Goal: Entertainment & Leisure: Consume media (video, audio)

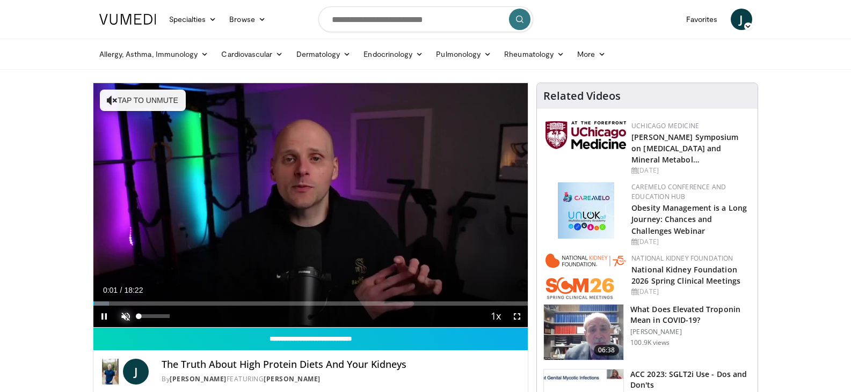
click at [127, 314] on span "Video Player" at bounding box center [125, 316] width 21 height 21
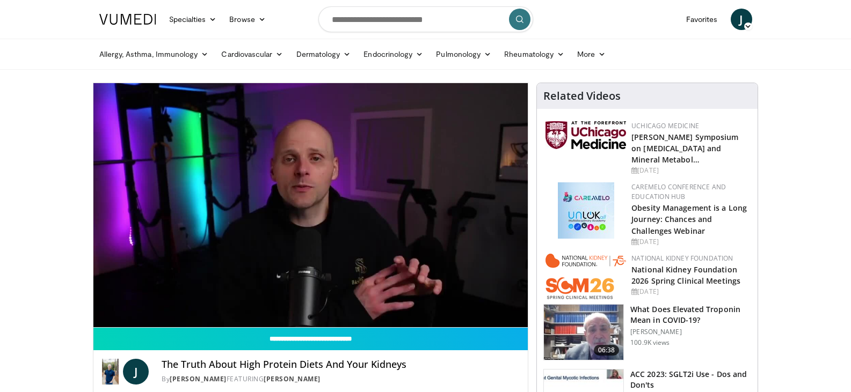
click at [640, 55] on ul "Allergy, [MEDICAL_DATA], Immunology [MEDICAL_DATA] [DEMOGRAPHIC_DATA] Dermatiti…" at bounding box center [426, 54] width 666 height 30
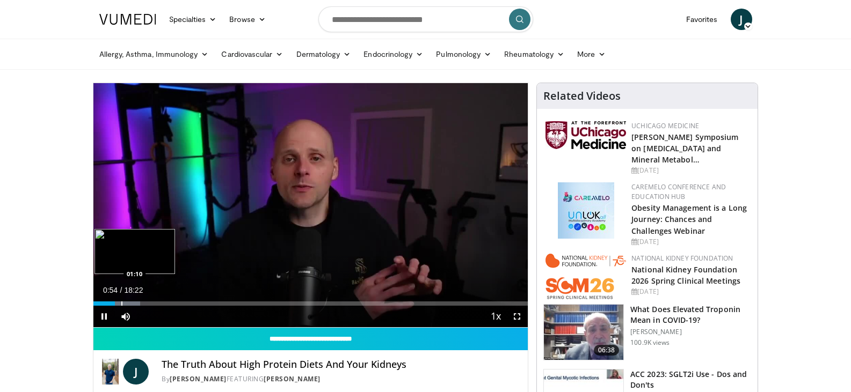
click at [122, 302] on div "Progress Bar" at bounding box center [121, 304] width 1 height 4
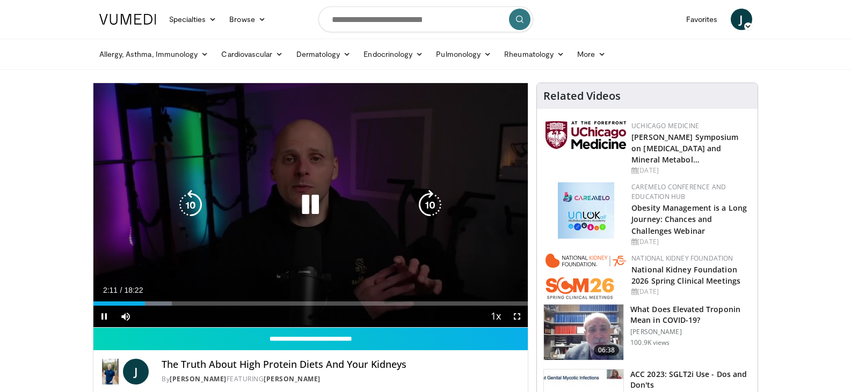
click at [433, 205] on icon "Video Player" at bounding box center [430, 205] width 30 height 30
click at [313, 207] on icon "Video Player" at bounding box center [310, 205] width 30 height 30
click at [288, 152] on div "10 seconds Tap to unmute" at bounding box center [310, 205] width 435 height 244
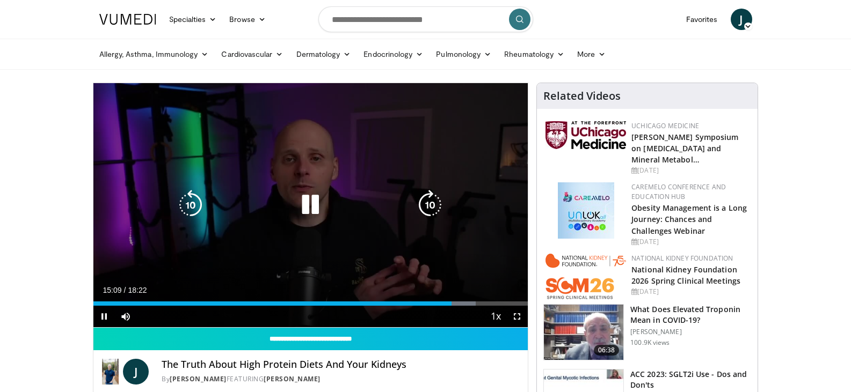
click at [432, 204] on icon "Video Player" at bounding box center [430, 205] width 30 height 30
click at [430, 203] on icon "Video Player" at bounding box center [430, 205] width 30 height 30
click at [435, 205] on icon "Video Player" at bounding box center [430, 205] width 30 height 30
click at [436, 206] on icon "Video Player" at bounding box center [430, 205] width 30 height 30
click at [432, 206] on icon "Video Player" at bounding box center [430, 205] width 30 height 30
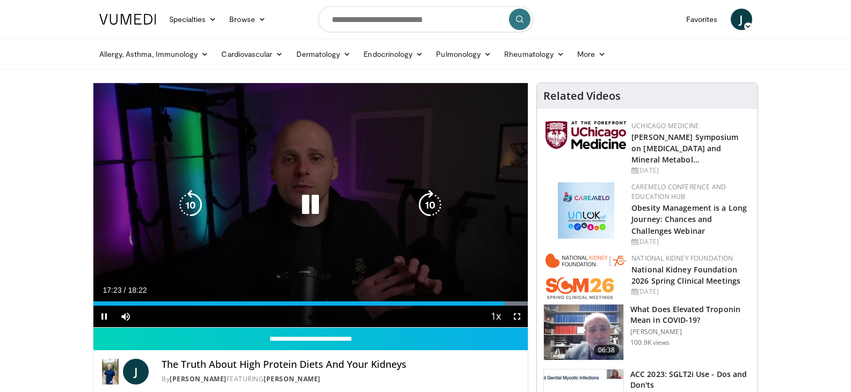
click at [432, 201] on icon "Video Player" at bounding box center [430, 205] width 30 height 30
